Goal: Check status: Check status

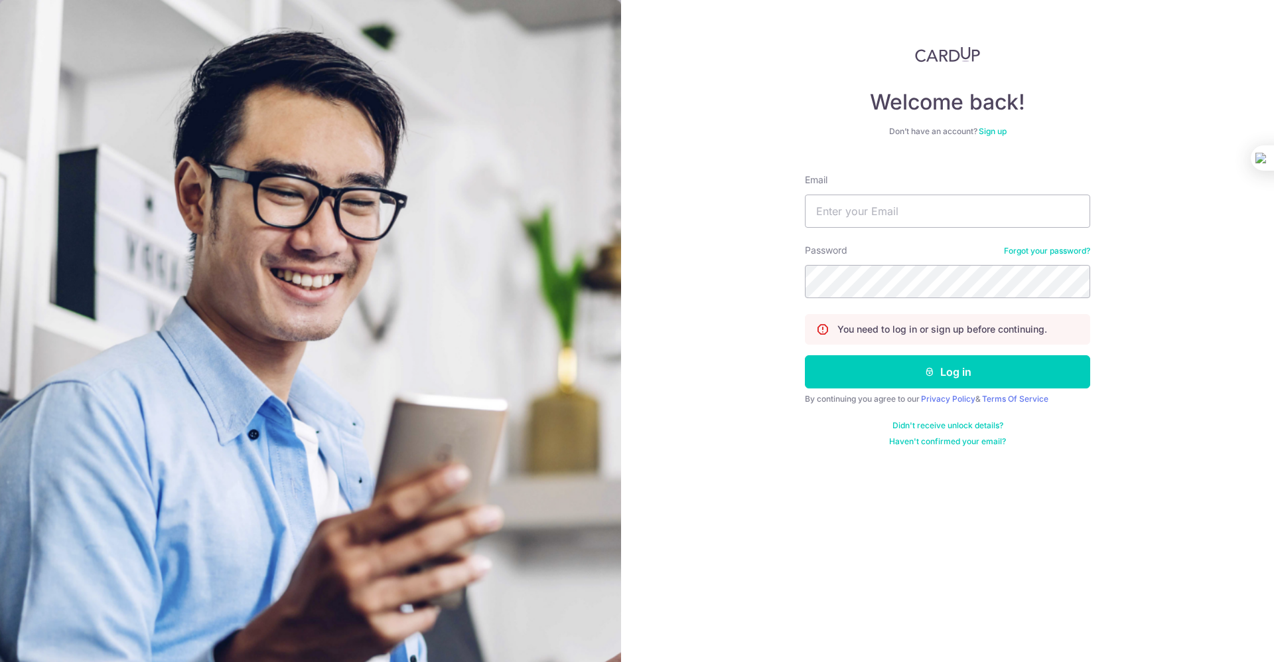
click at [863, 210] on input "Email" at bounding box center [947, 210] width 285 height 33
type input "[PERSON_NAME][EMAIL_ADDRESS][DOMAIN_NAME]"
click at [805, 355] on button "Log in" at bounding box center [947, 371] width 285 height 33
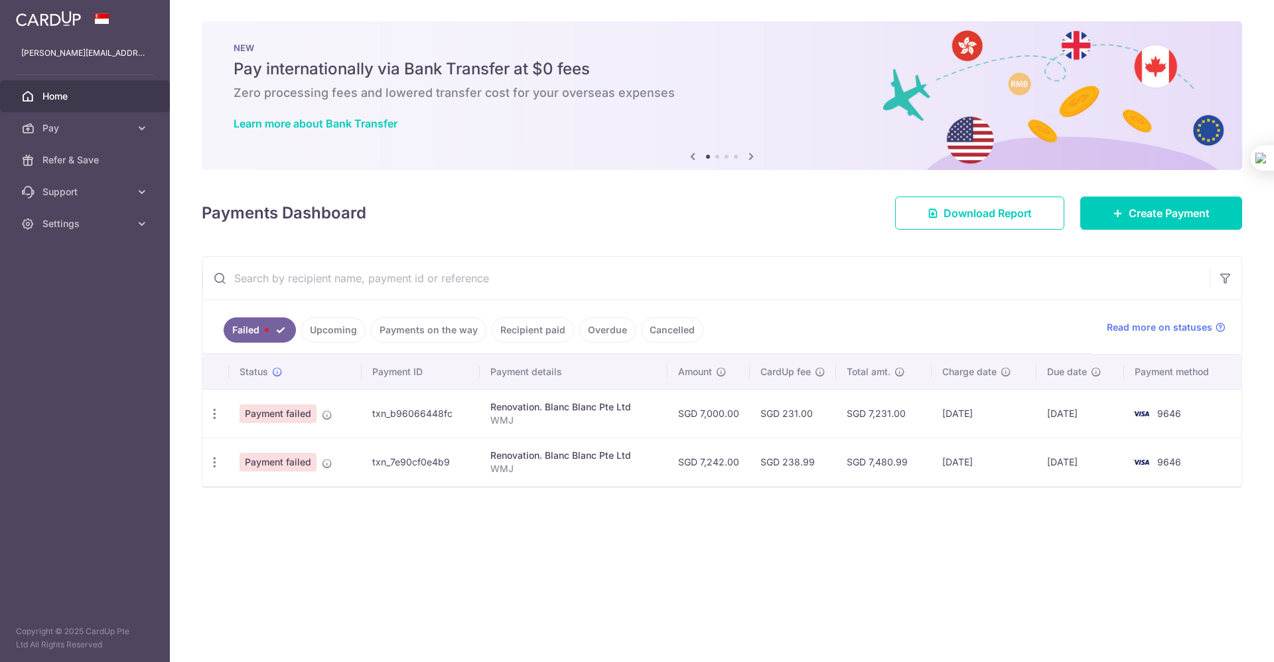
click at [794, 258] on input "text" at bounding box center [706, 278] width 1008 height 42
click at [327, 332] on link "Upcoming" at bounding box center [333, 329] width 64 height 25
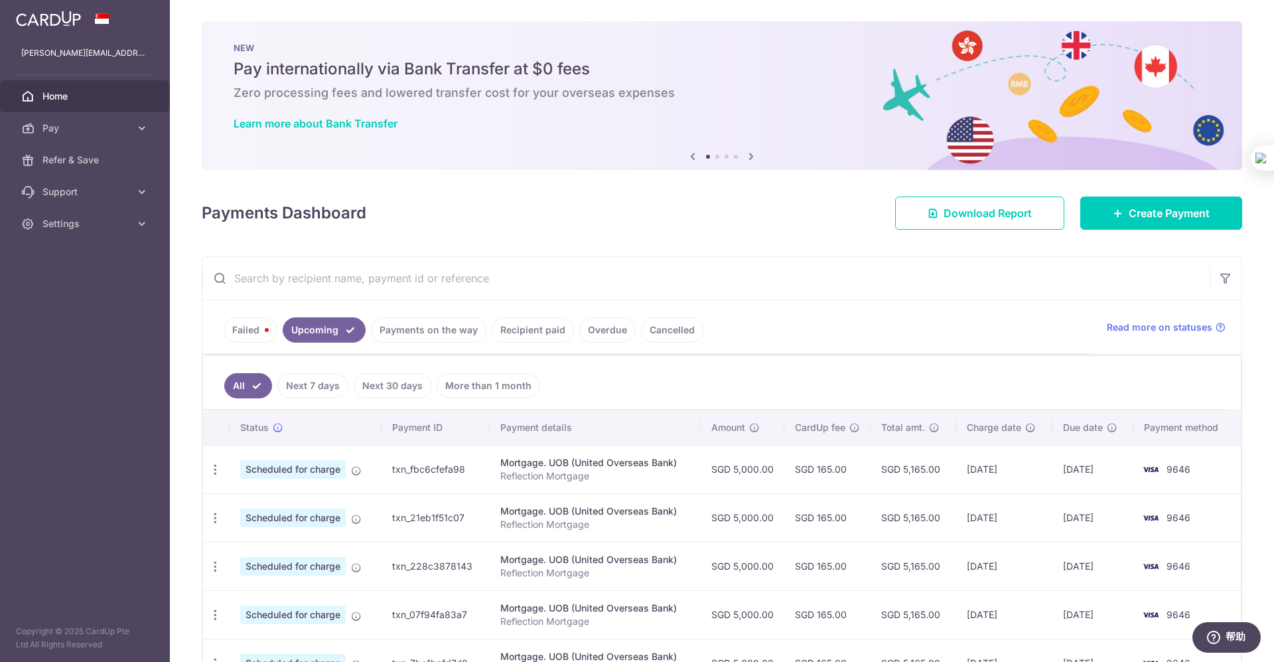
scroll to position [88, 0]
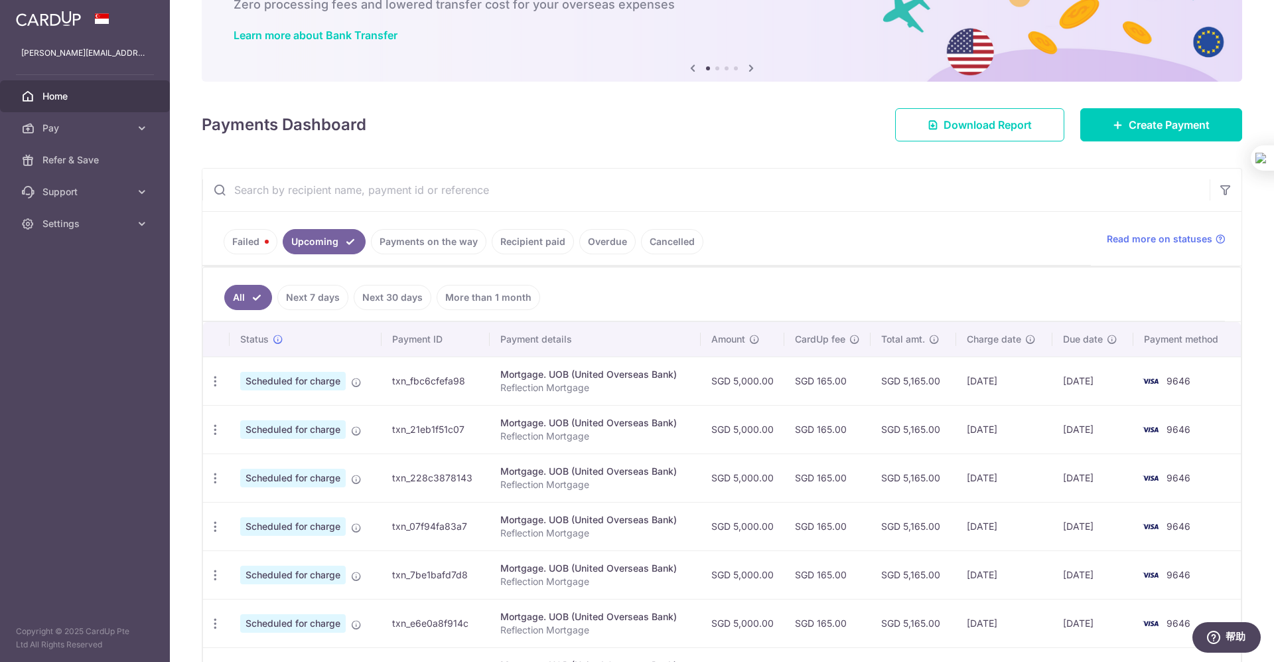
click at [443, 240] on link "Payments on the way" at bounding box center [428, 241] width 115 height 25
